Goal: Book appointment/travel/reservation: Obtain resource

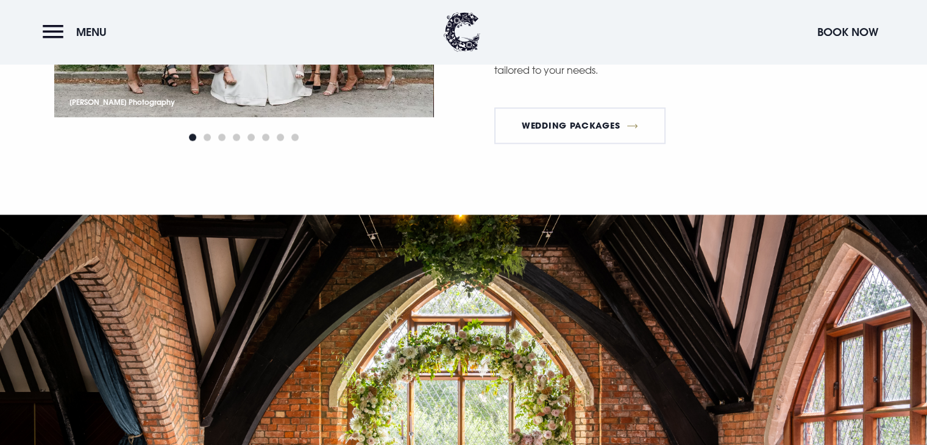
scroll to position [1611, 0]
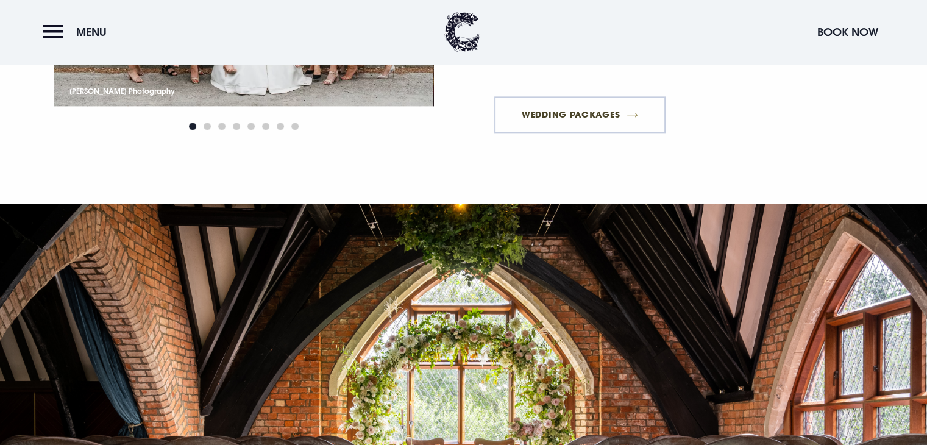
click at [557, 112] on link "Wedding Packages" at bounding box center [580, 114] width 172 height 37
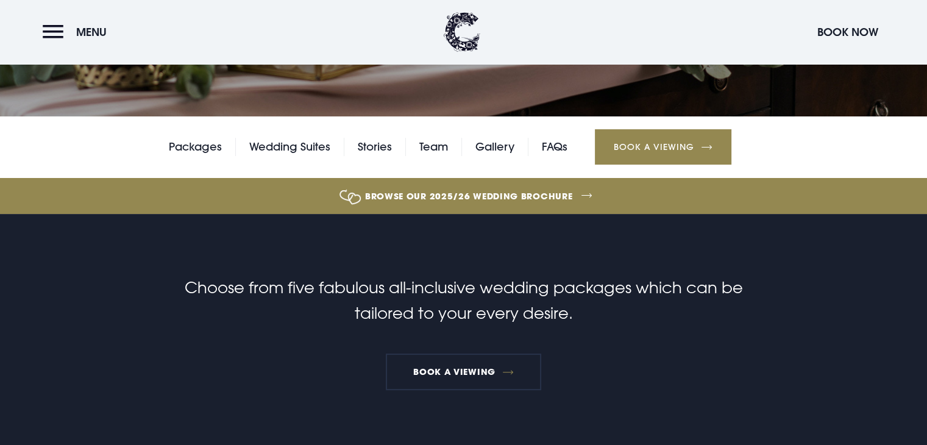
scroll to position [254, 0]
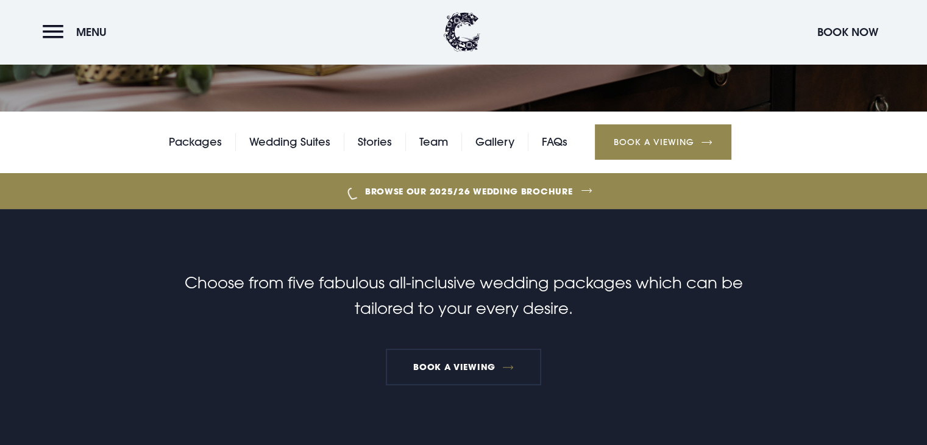
click at [528, 192] on link "Browse our 2025/26 wedding brochure" at bounding box center [468, 191] width 2061 height 46
click at [405, 188] on link "Browse our 2025/26 wedding brochure" at bounding box center [468, 191] width 2061 height 46
